Goal: Task Accomplishment & Management: Manage account settings

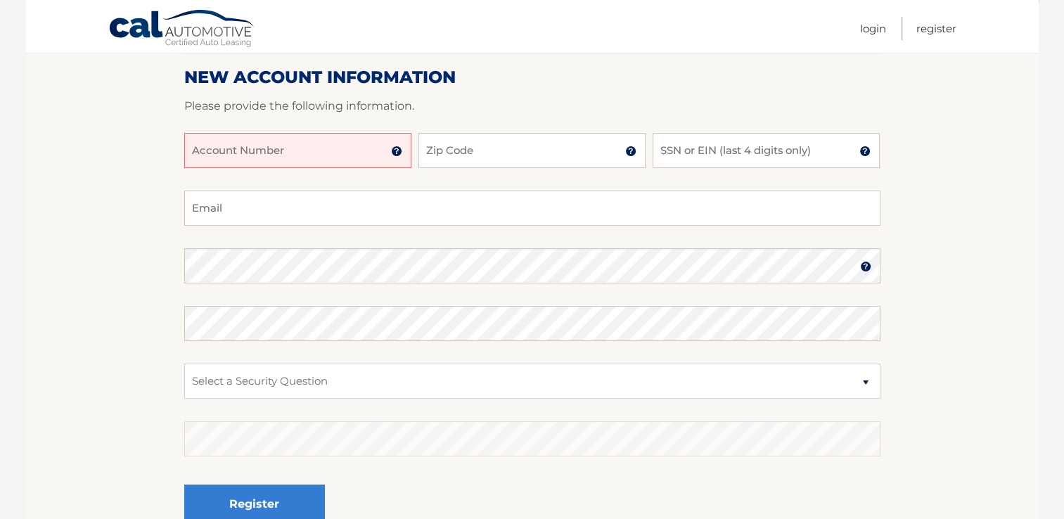
scroll to position [197, 0]
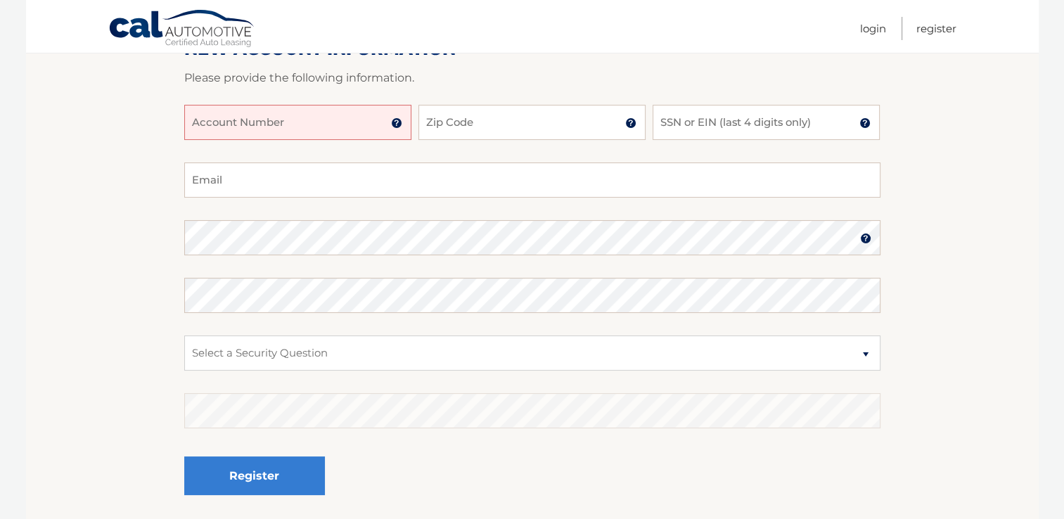
click at [309, 128] on input "Account Number" at bounding box center [297, 122] width 227 height 35
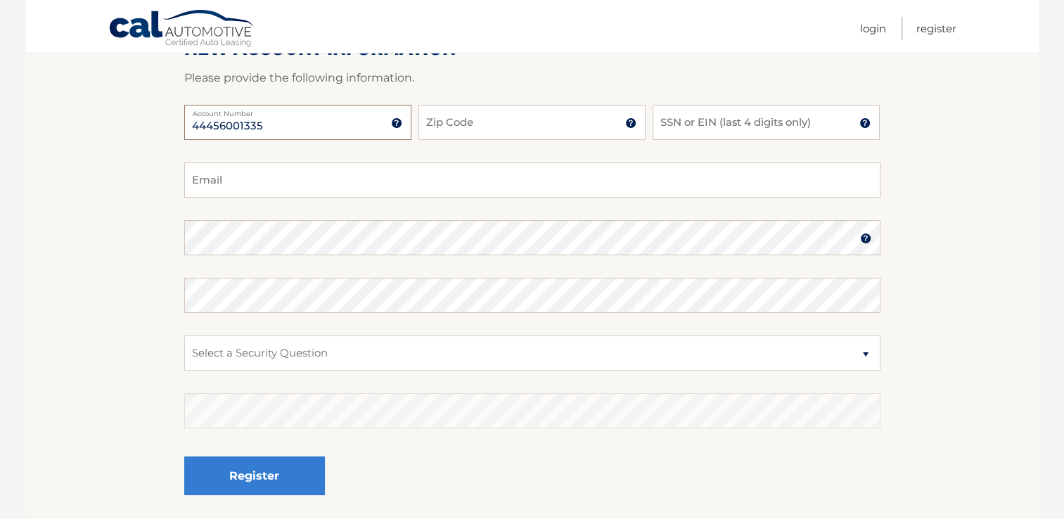
type input "44456001335"
click at [485, 135] on input "Zip Code" at bounding box center [531, 122] width 227 height 35
type input "08015"
click at [682, 120] on input "SSN or EIN (last 4 digits only)" at bounding box center [766, 122] width 227 height 35
type input "6437"
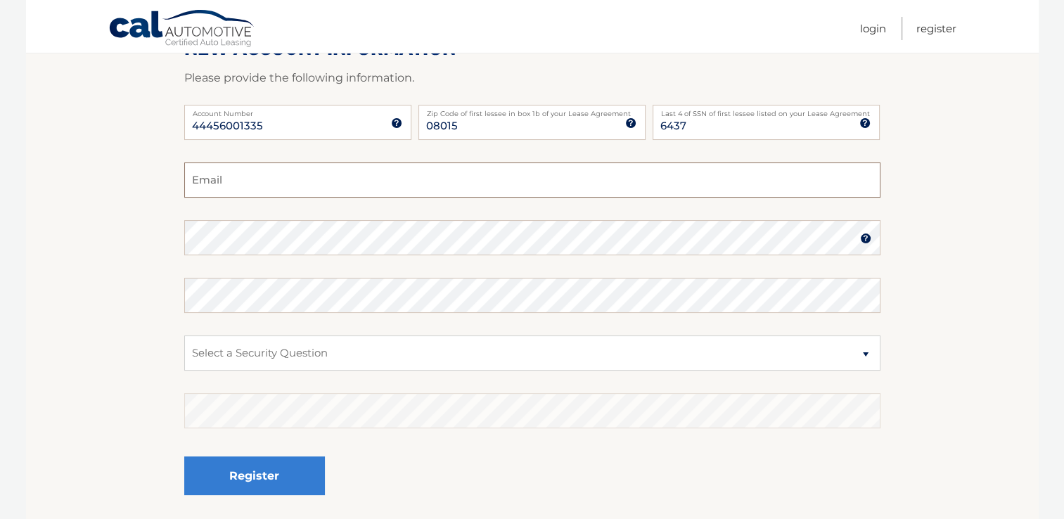
click at [451, 184] on input "Email" at bounding box center [532, 179] width 696 height 35
type input "ninamarie819@yahoo.com"
click at [864, 238] on img at bounding box center [865, 238] width 11 height 11
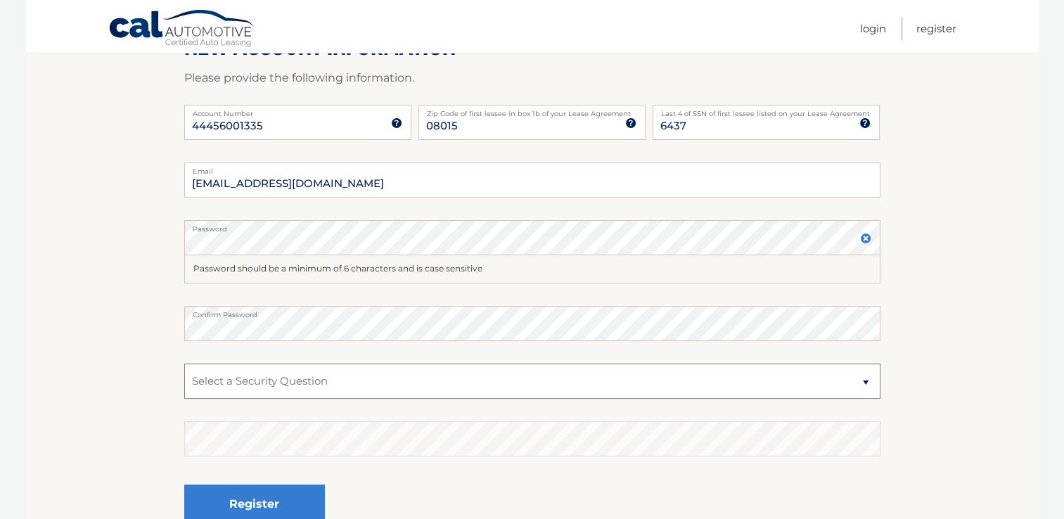
click at [864, 384] on select "Select a Security Question What was the name of your elementary school? What is…" at bounding box center [532, 381] width 696 height 35
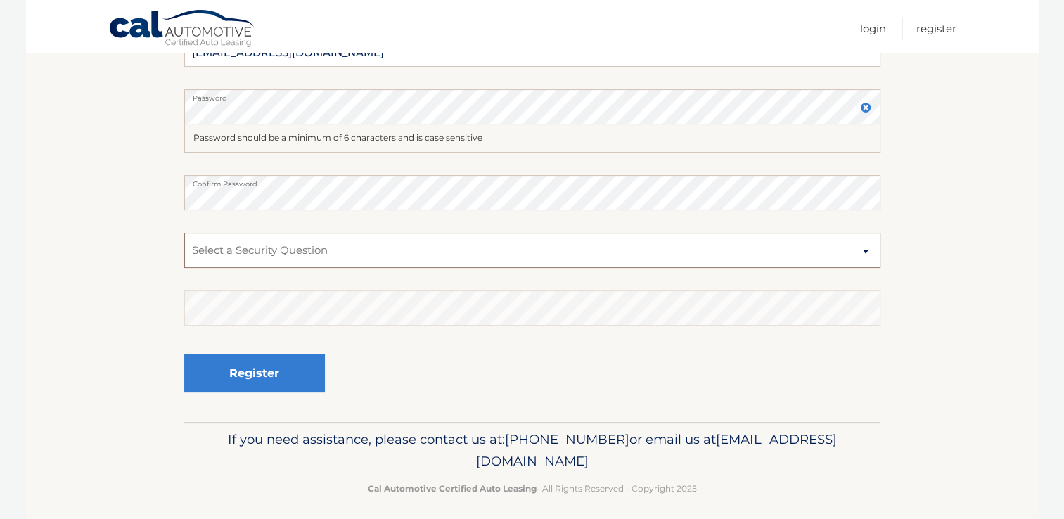
scroll to position [337, 0]
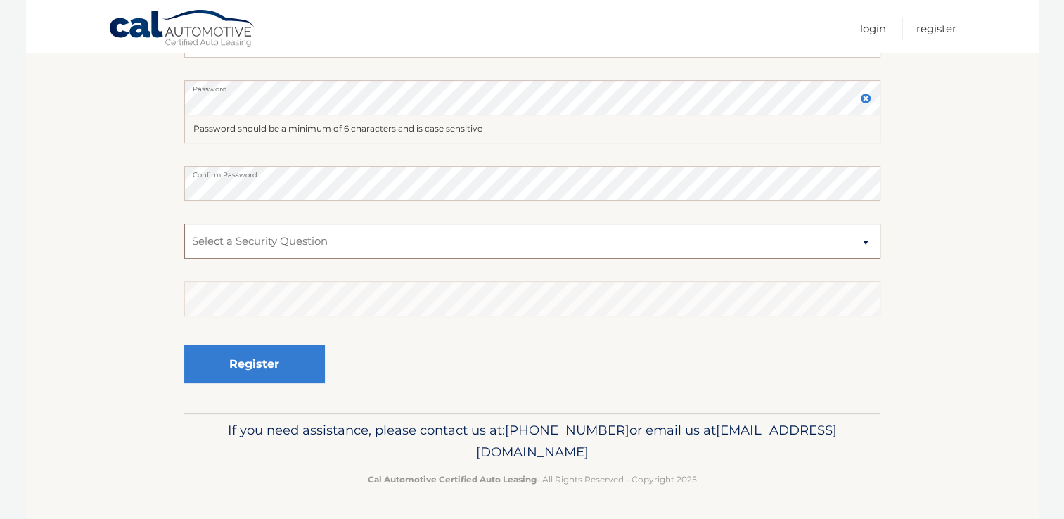
click at [865, 244] on select "Select a Security Question What was the name of your elementary school? What is…" at bounding box center [532, 241] width 696 height 35
select select "3"
click at [184, 224] on select "Select a Security Question What was the name of your elementary school? What is…" at bounding box center [532, 241] width 696 height 35
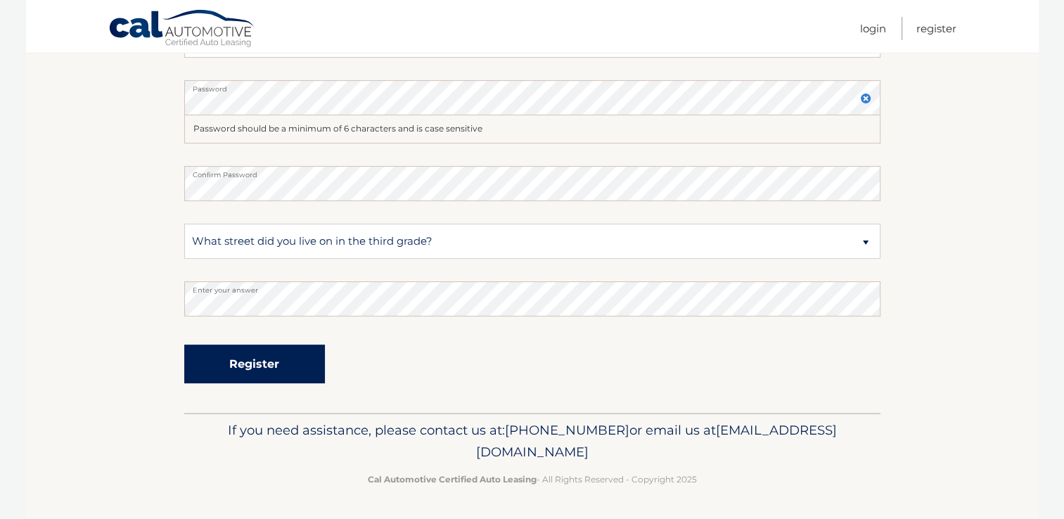
click at [282, 372] on button "Register" at bounding box center [254, 364] width 141 height 39
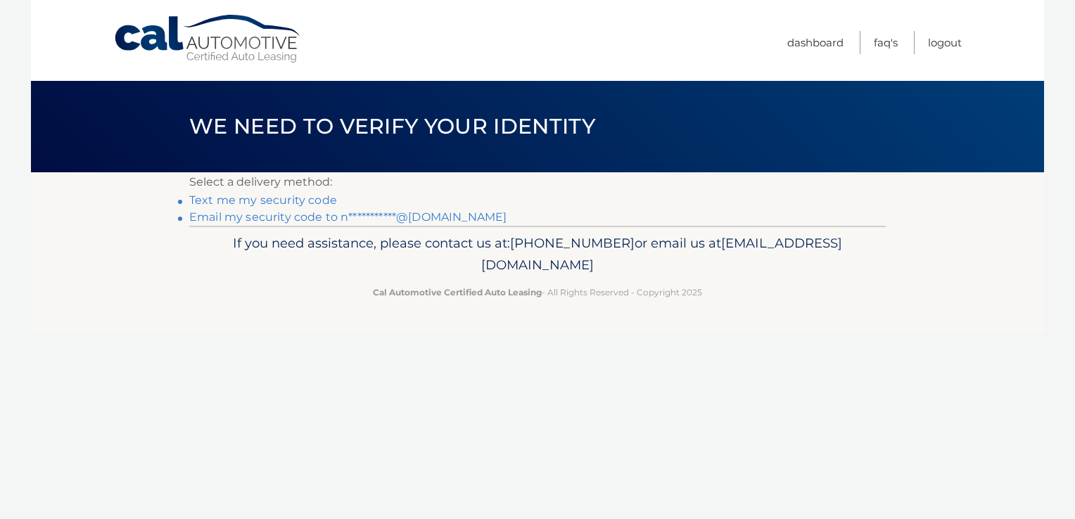
click at [326, 202] on link "Text me my security code" at bounding box center [263, 199] width 148 height 13
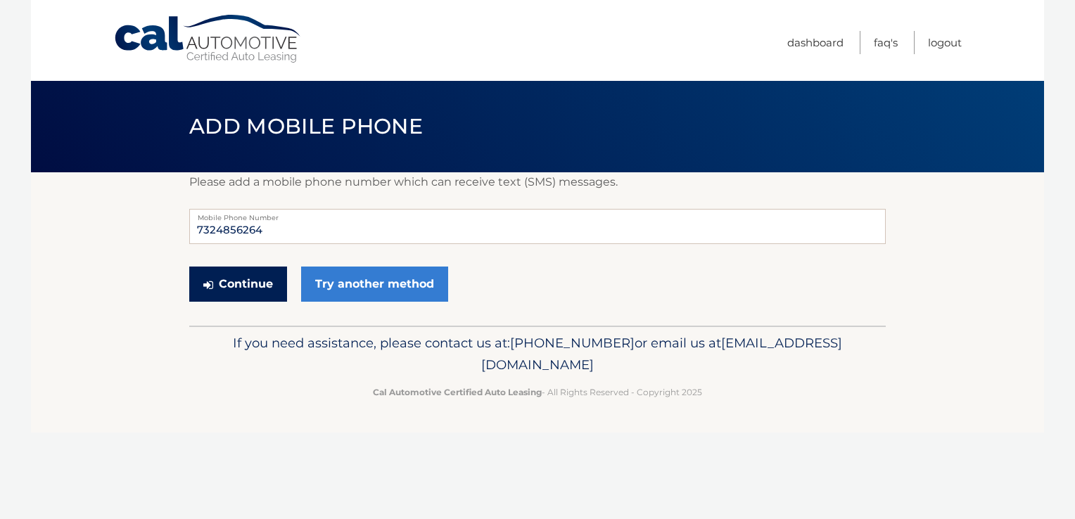
click at [247, 290] on button "Continue" at bounding box center [238, 284] width 98 height 35
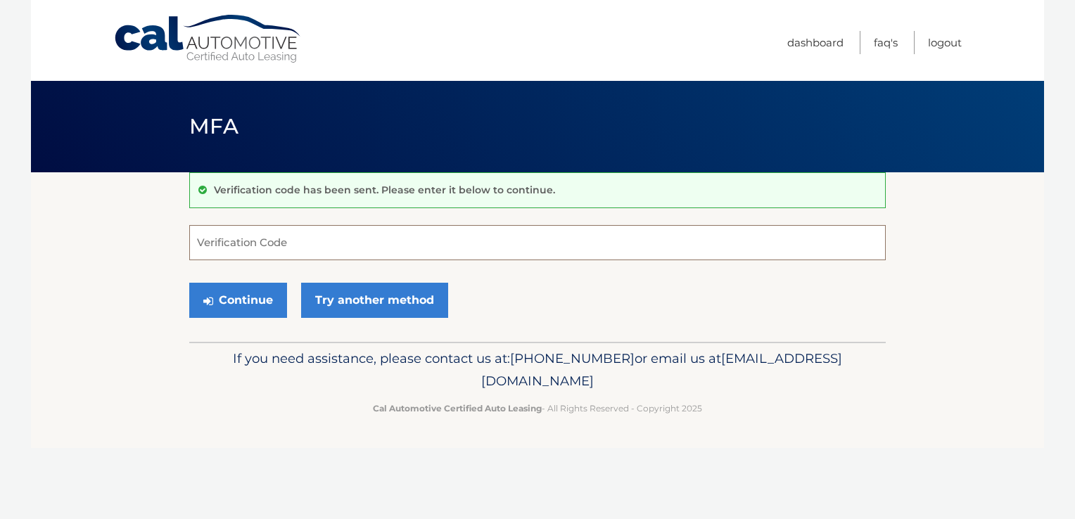
click at [254, 243] on input "Verification Code" at bounding box center [537, 242] width 696 height 35
type input "497639"
click at [246, 301] on button "Continue" at bounding box center [238, 300] width 98 height 35
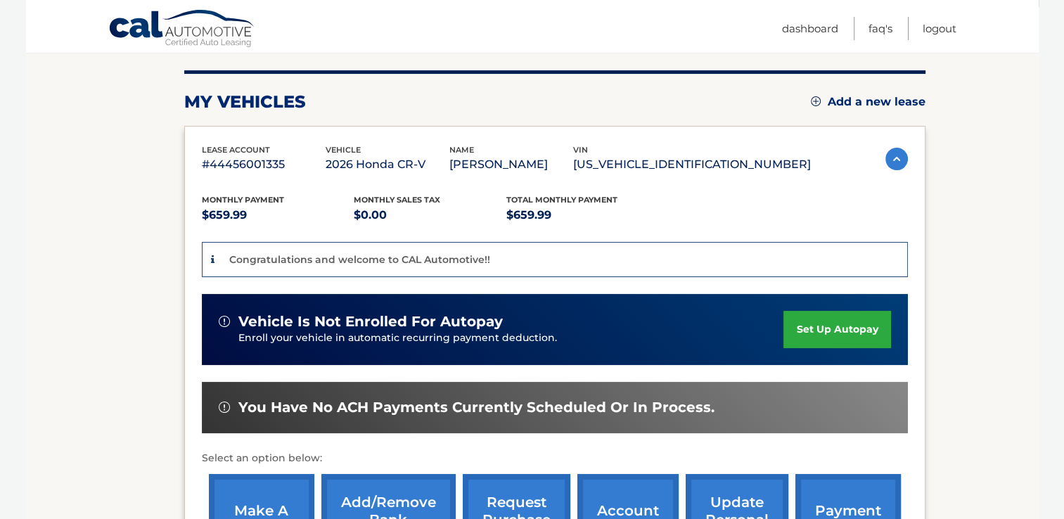
scroll to position [169, 0]
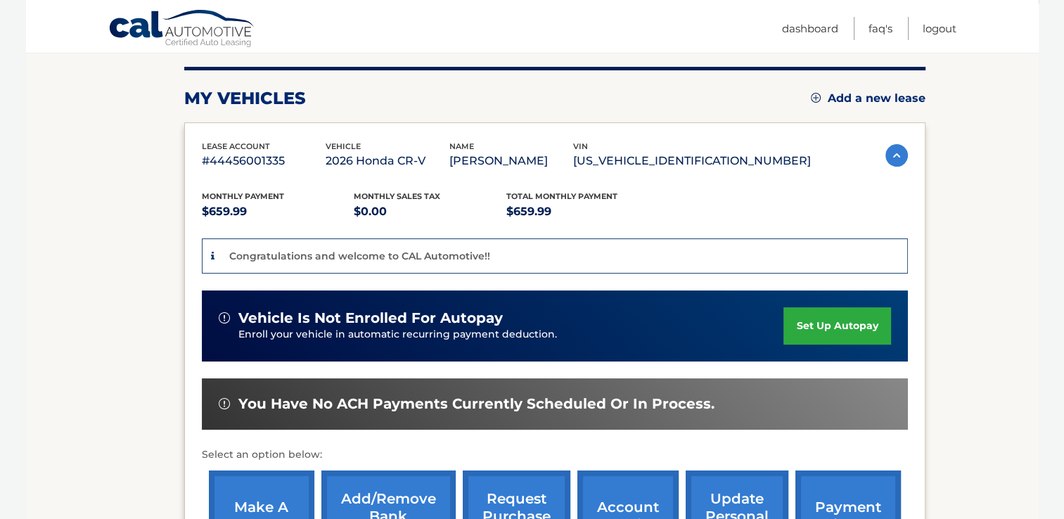
click at [841, 328] on link "set up autopay" at bounding box center [836, 325] width 107 height 37
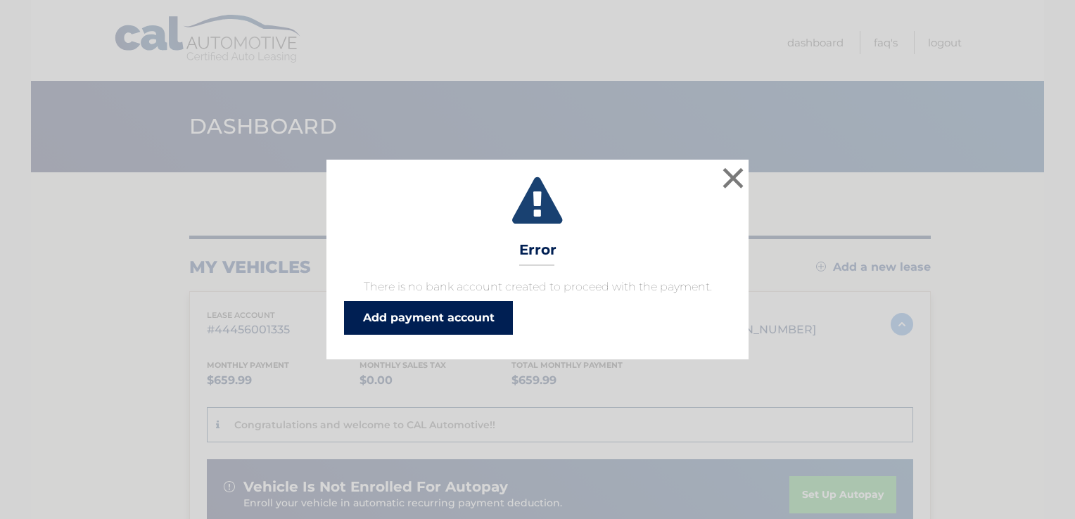
click at [461, 317] on link "Add payment account" at bounding box center [428, 318] width 169 height 34
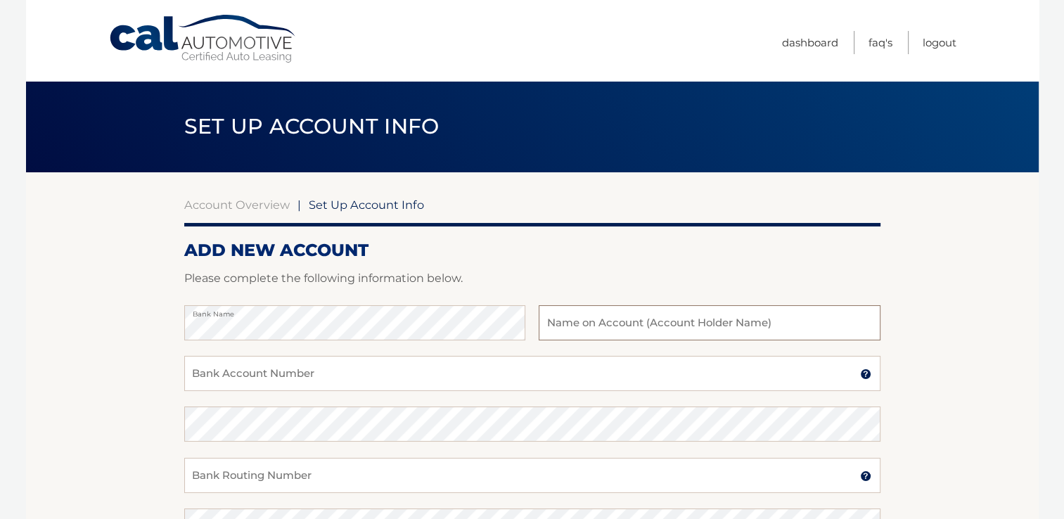
click at [615, 324] on input "text" at bounding box center [709, 322] width 341 height 35
type input "[PERSON_NAME]"
click at [456, 373] on input "Bank Account Number" at bounding box center [532, 373] width 696 height 35
type input "8013894986"
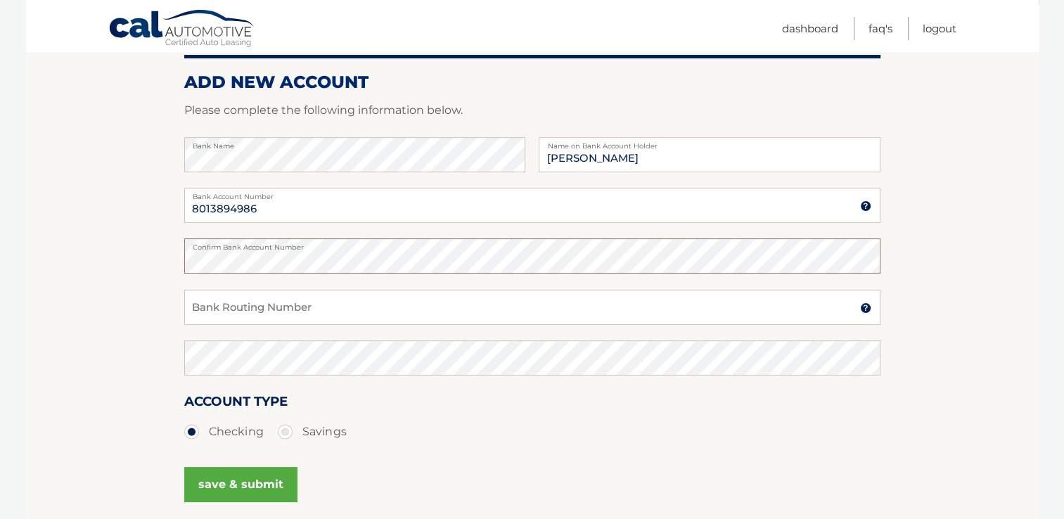
scroll to position [197, 0]
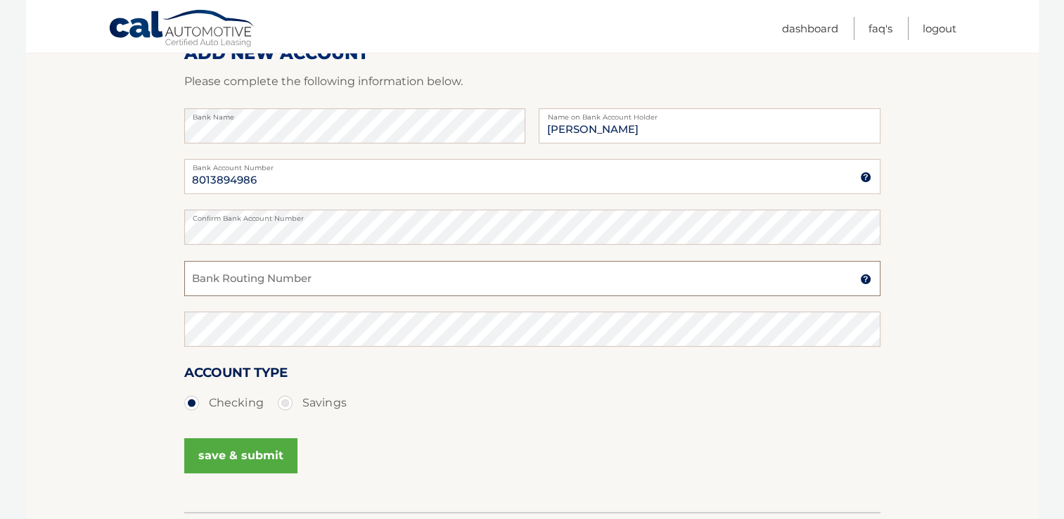
click at [382, 280] on input "Bank Routing Number" at bounding box center [532, 278] width 696 height 35
type input "031207607"
click at [274, 454] on button "save & submit" at bounding box center [240, 455] width 113 height 35
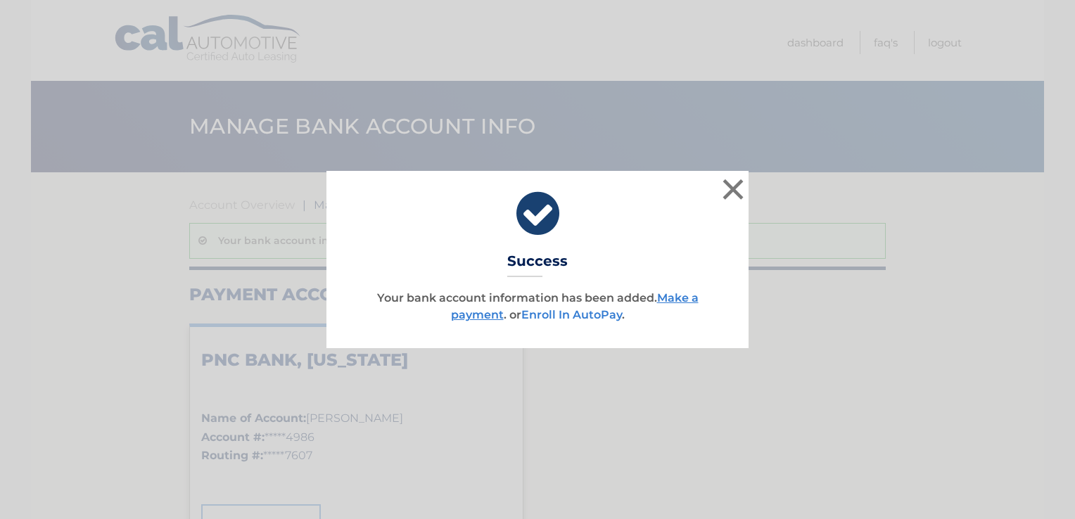
click at [579, 316] on link "Enroll In AutoPay" at bounding box center [571, 314] width 101 height 13
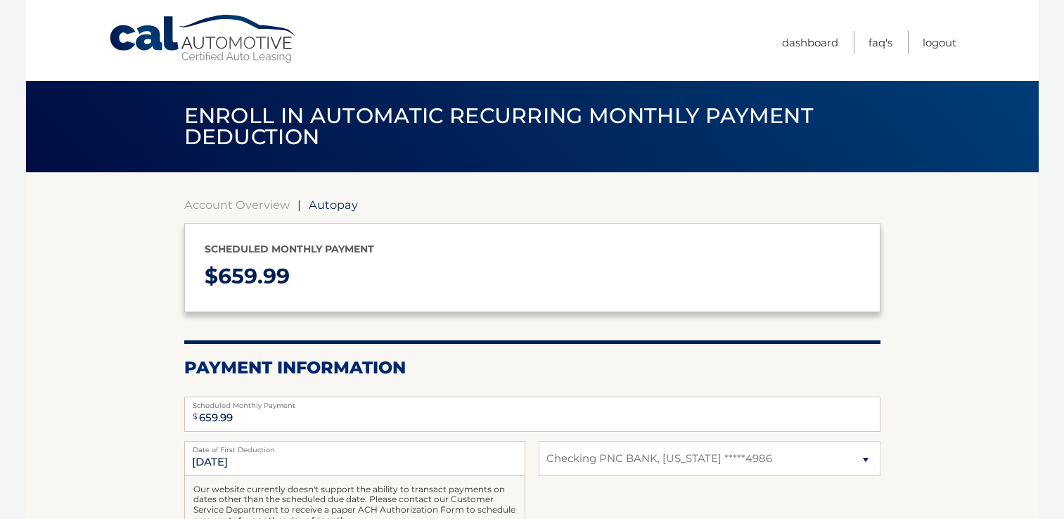
select select "Zjc3NTYzZmUtMzM4Ni00MjU1LTgxMWUtYzA4MDg1ZWZlYTNl"
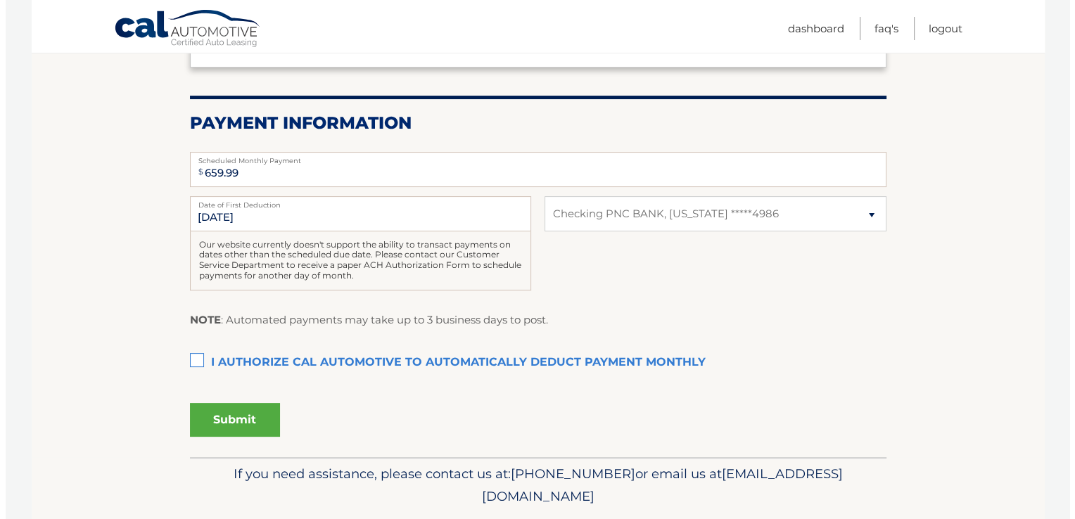
scroll to position [253, 0]
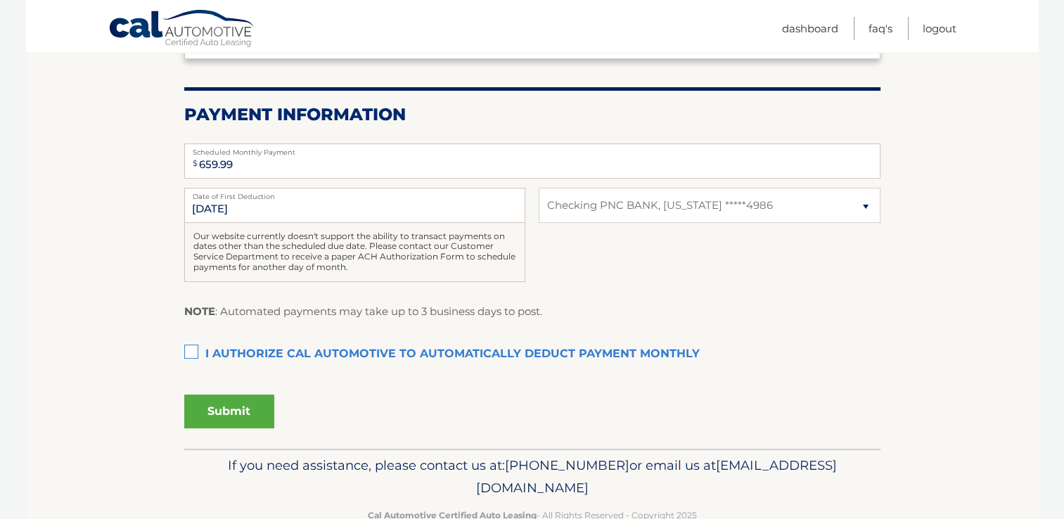
click at [185, 350] on label "I authorize cal automotive to automatically deduct payment monthly This checkbo…" at bounding box center [532, 354] width 696 height 28
click at [0, 0] on input "I authorize cal automotive to automatically deduct payment monthly This checkbo…" at bounding box center [0, 0] width 0 height 0
click at [222, 411] on button "Submit" at bounding box center [229, 412] width 90 height 34
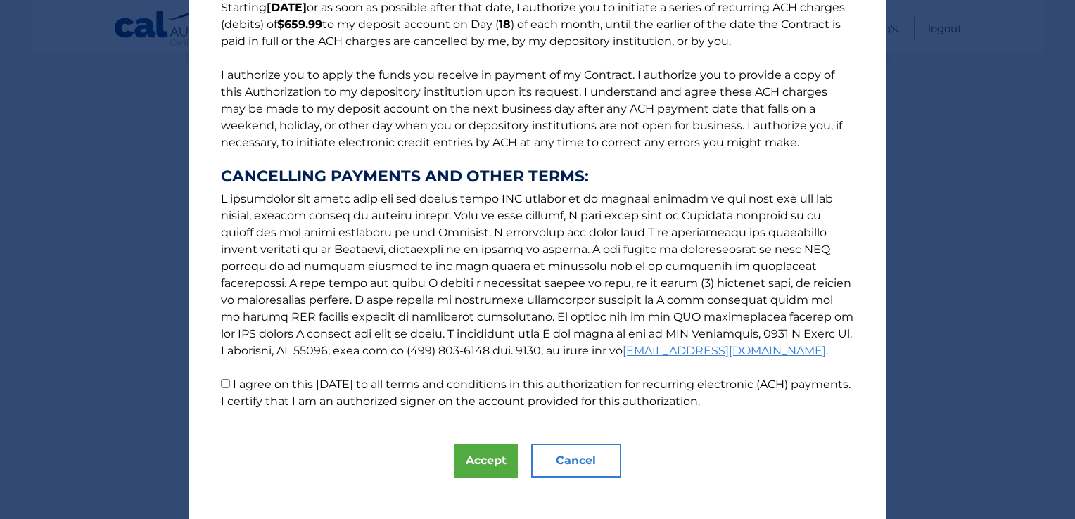
scroll to position [145, 0]
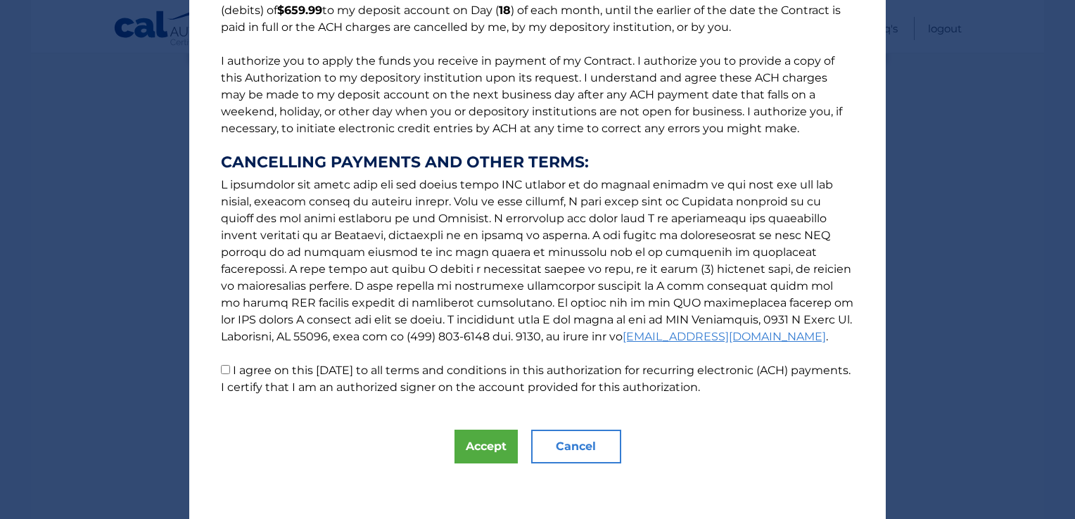
click at [221, 370] on input "I agree on this 08/30/2025 to all terms and conditions in this authorization fo…" at bounding box center [225, 369] width 9 height 9
checkbox input "true"
click at [464, 452] on button "Accept" at bounding box center [485, 447] width 63 height 34
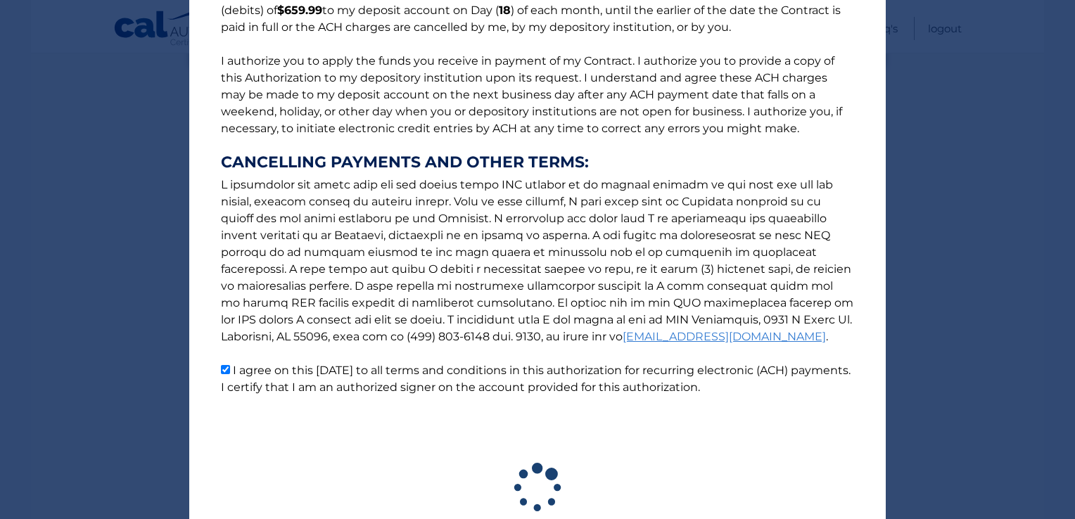
scroll to position [248, 0]
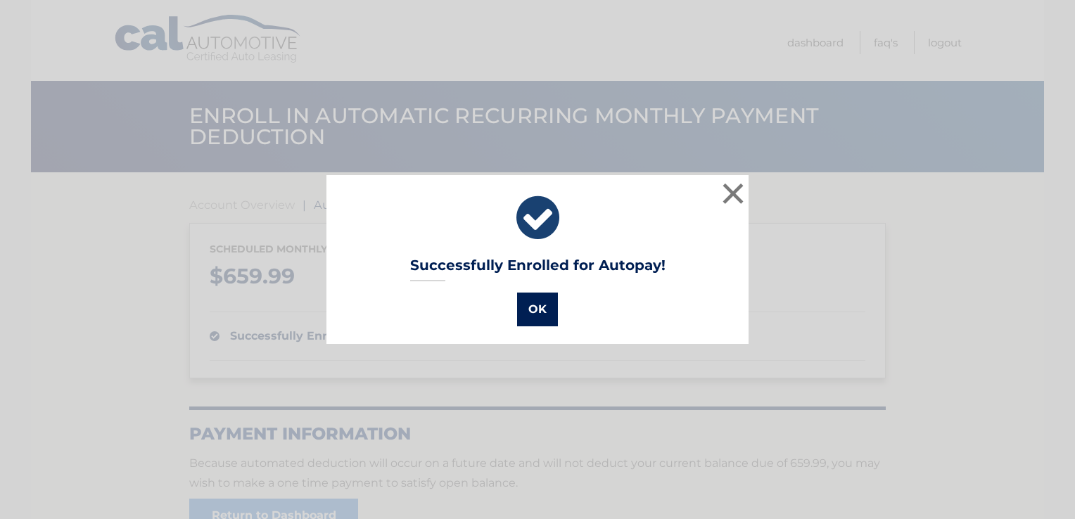
click at [539, 306] on button "OK" at bounding box center [537, 310] width 41 height 34
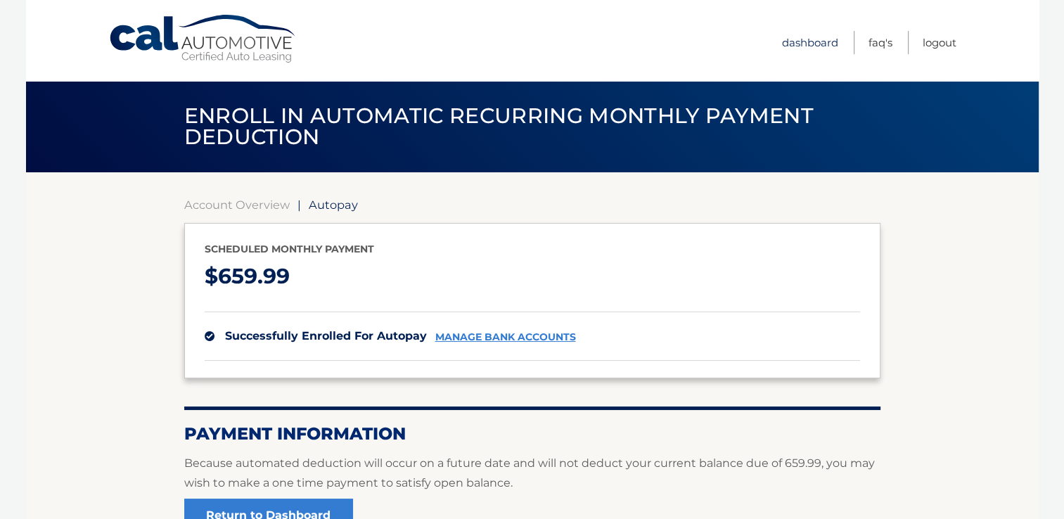
click at [806, 39] on link "Dashboard" at bounding box center [810, 42] width 56 height 23
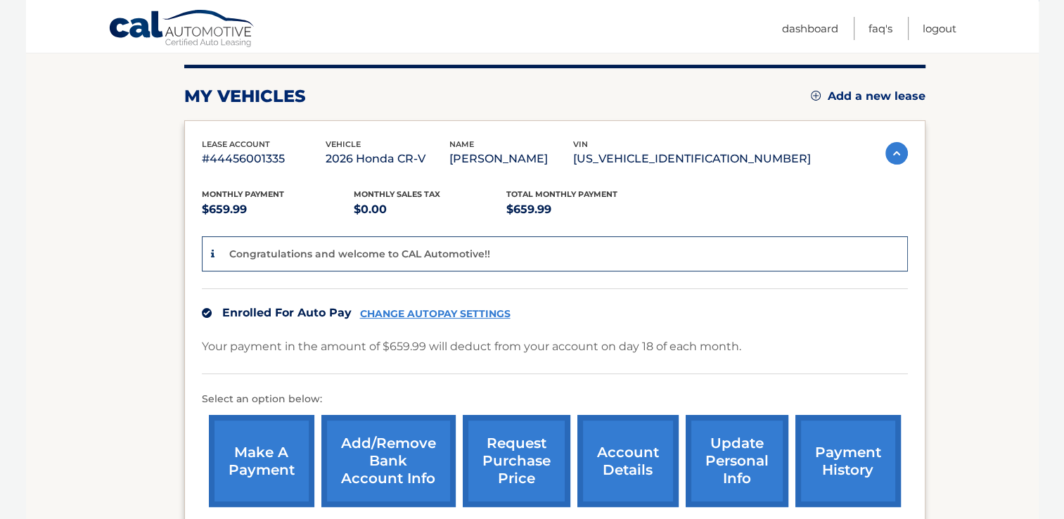
scroll to position [143, 0]
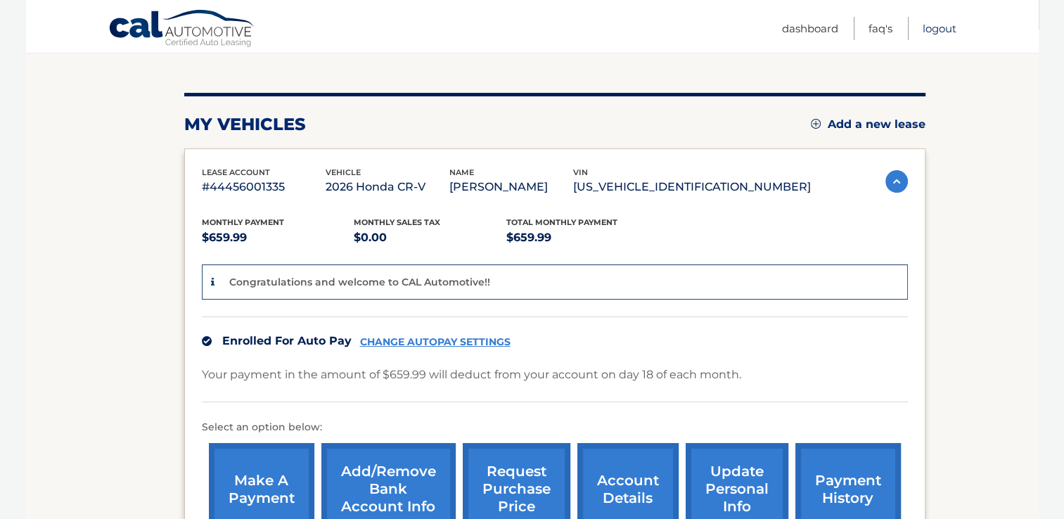
click at [933, 27] on link "Logout" at bounding box center [940, 28] width 34 height 23
